Goal: Navigation & Orientation: Find specific page/section

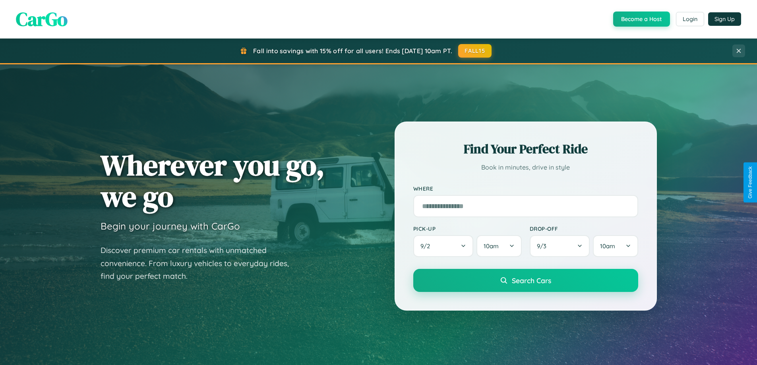
scroll to position [547, 0]
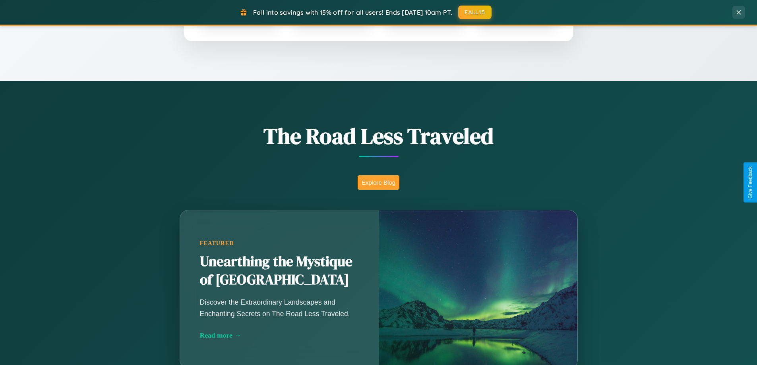
click at [378, 182] on button "Explore Blog" at bounding box center [379, 182] width 42 height 15
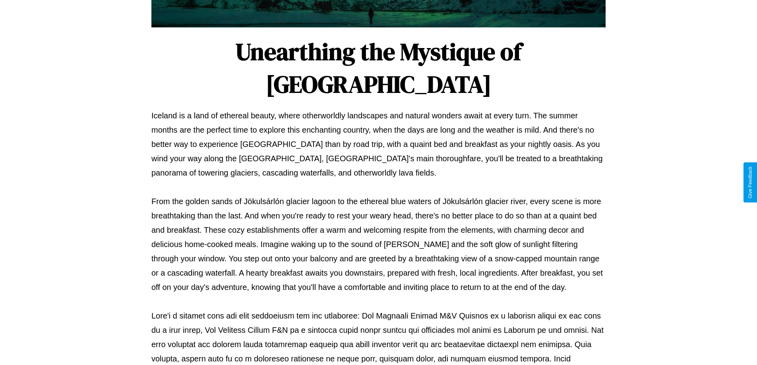
scroll to position [257, 0]
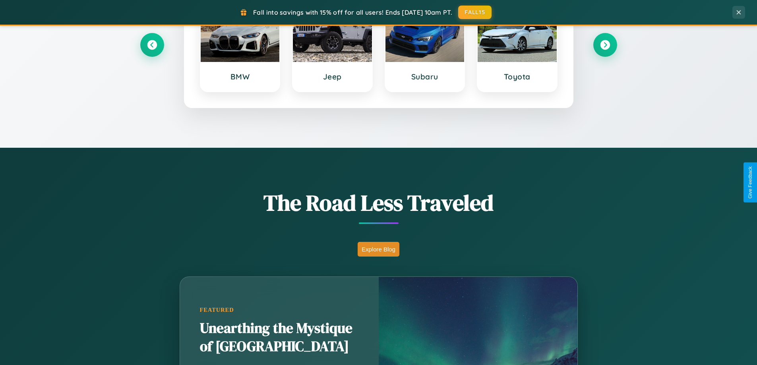
scroll to position [343, 0]
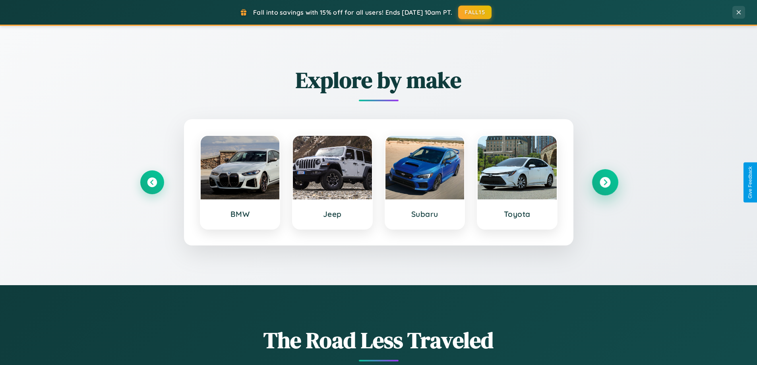
click at [605, 182] on icon at bounding box center [605, 182] width 11 height 11
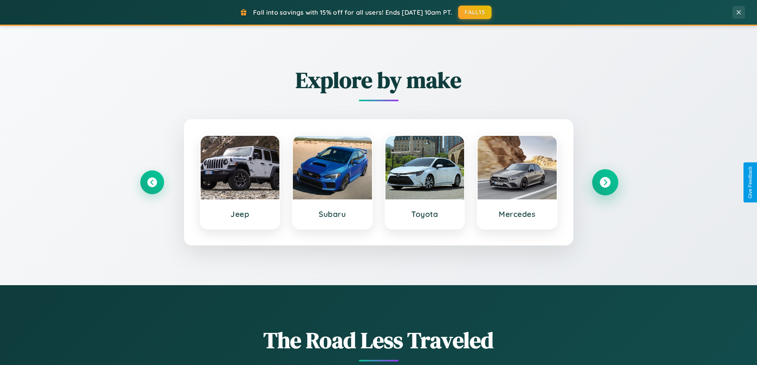
click at [605, 182] on icon at bounding box center [605, 182] width 11 height 11
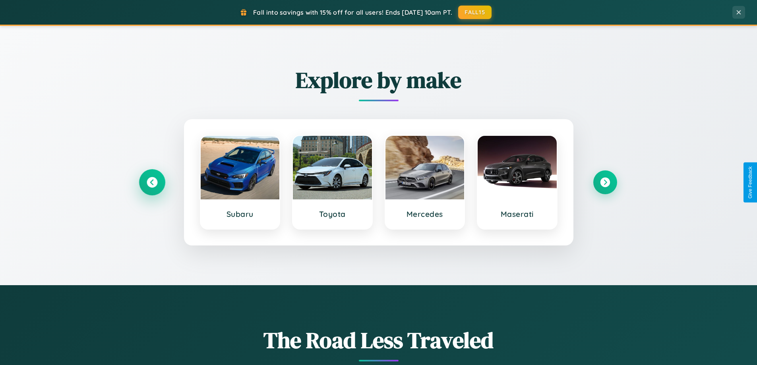
click at [152, 182] on icon at bounding box center [152, 182] width 11 height 11
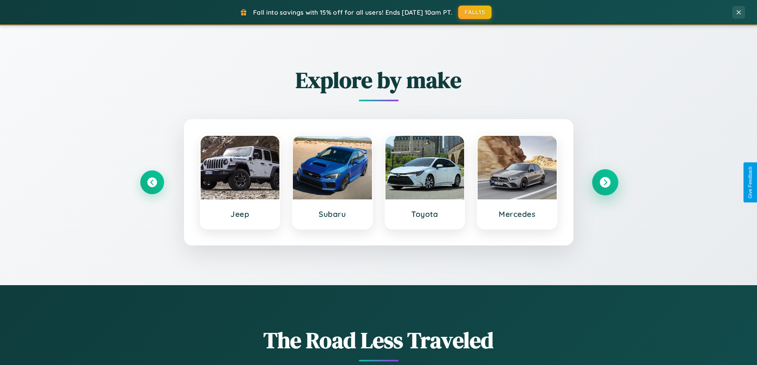
click at [605, 182] on icon at bounding box center [605, 182] width 11 height 11
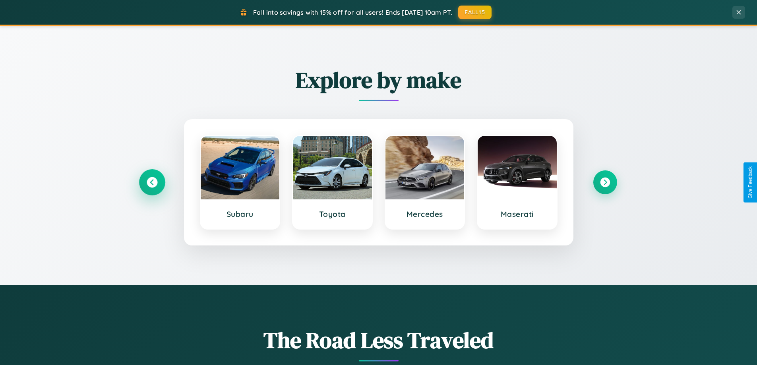
click at [152, 182] on icon at bounding box center [152, 182] width 11 height 11
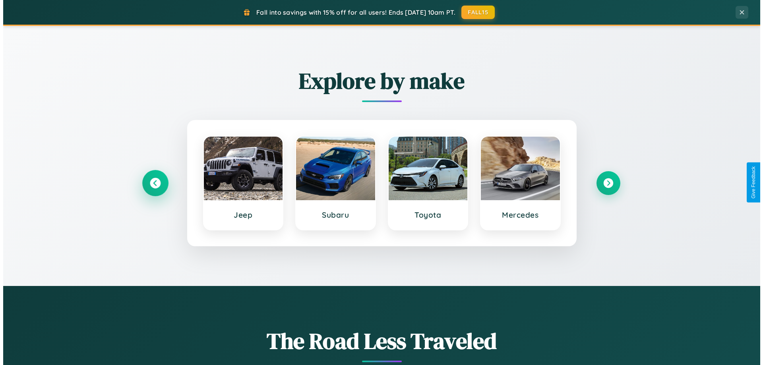
scroll to position [0, 0]
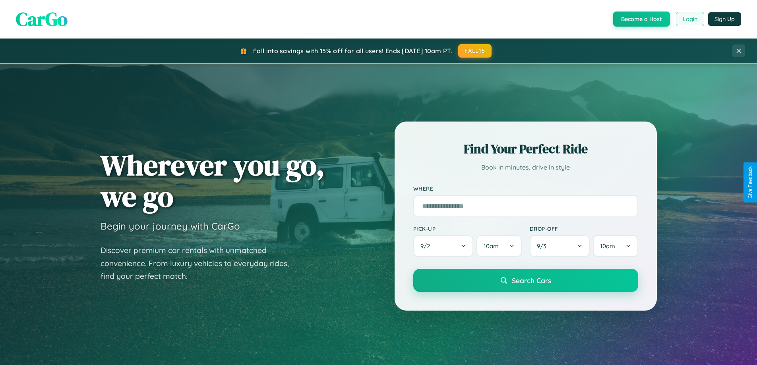
click at [689, 19] on button "Login" at bounding box center [690, 19] width 28 height 14
